Goal: Transaction & Acquisition: Book appointment/travel/reservation

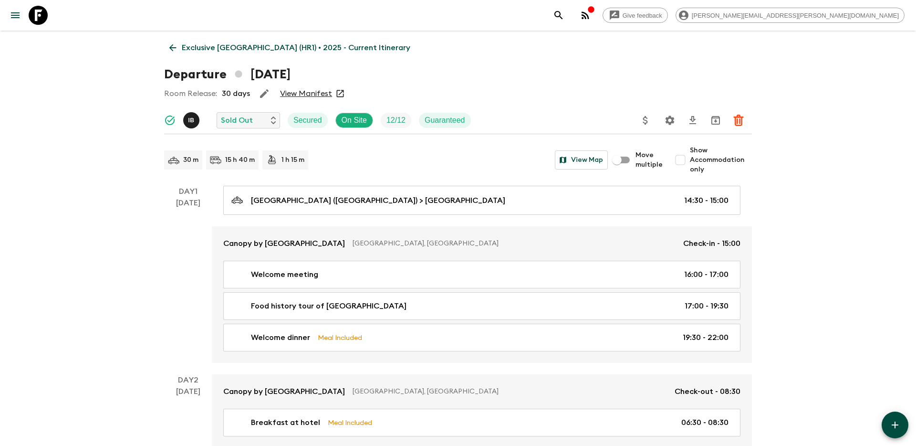
click at [565, 16] on icon "search adventures" at bounding box center [558, 15] width 11 height 11
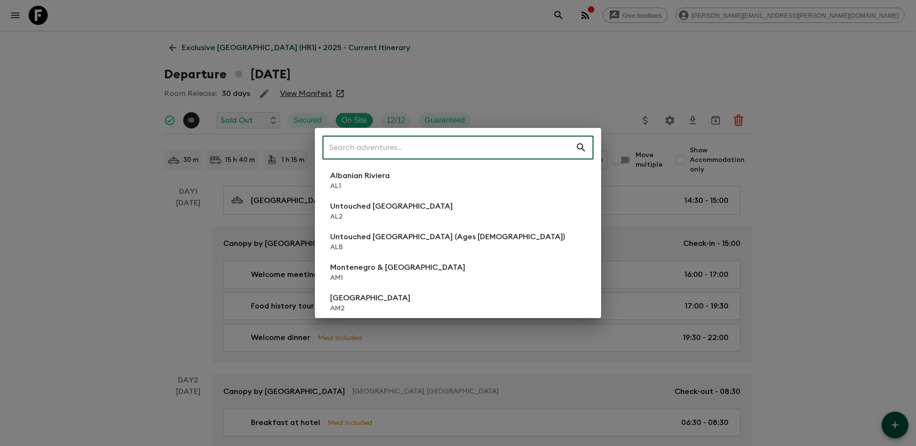
click at [550, 146] on input "text" at bounding box center [449, 147] width 253 height 27
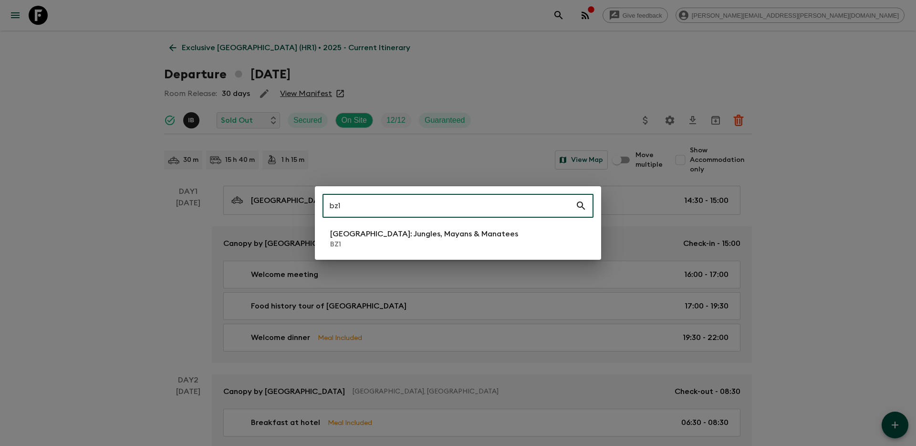
type input "bz1"
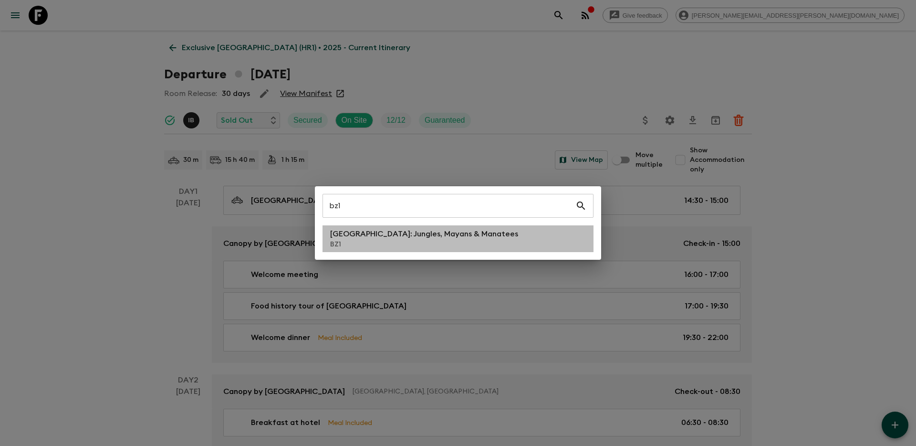
click at [526, 233] on li "[GEOGRAPHIC_DATA]: Jungles, Mayans & Manatees BZ1" at bounding box center [458, 238] width 271 height 27
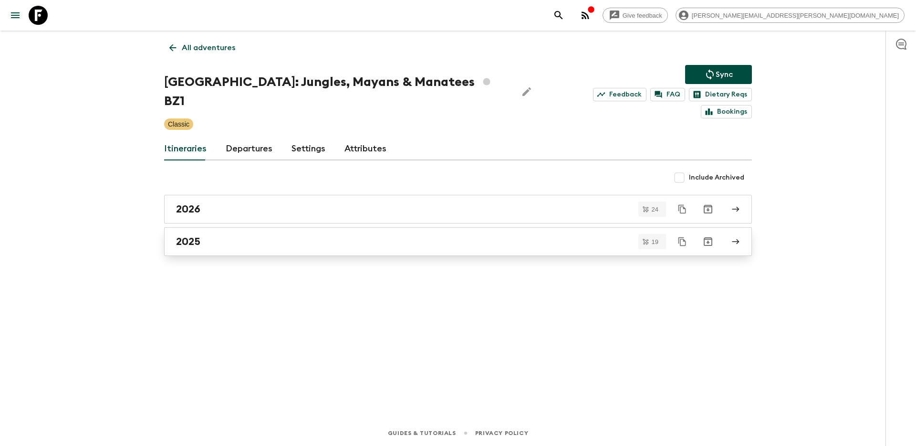
click at [191, 235] on h2 "2025" at bounding box center [188, 241] width 24 height 12
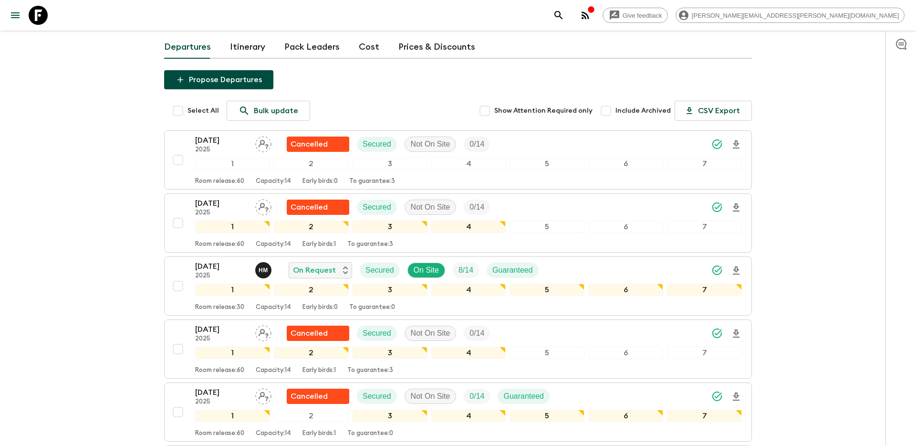
scroll to position [75, 0]
click at [737, 264] on icon "Download Onboarding" at bounding box center [736, 269] width 11 height 11
